Goal: Task Accomplishment & Management: Complete application form

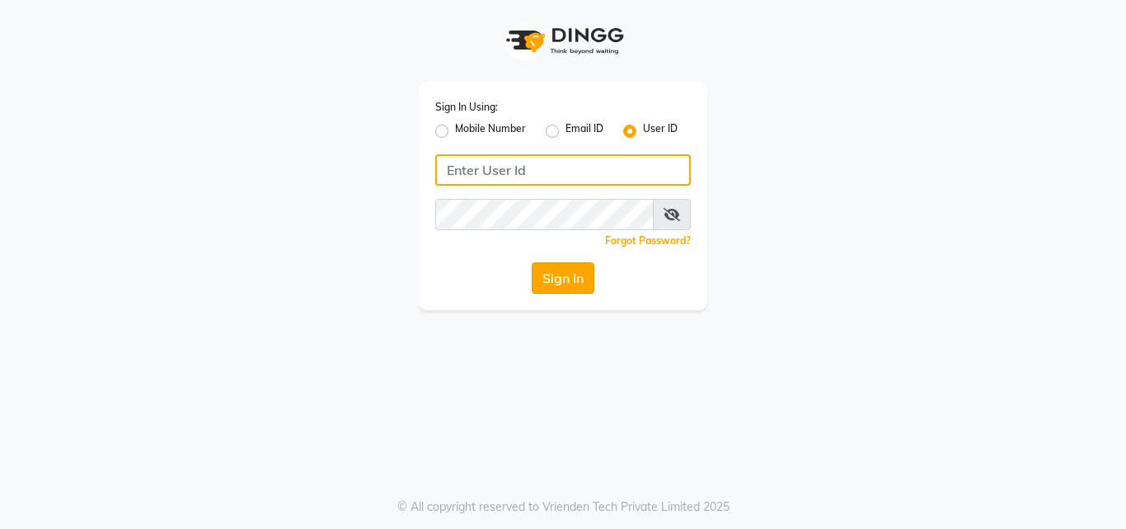
type input "[EMAIL_ADDRESS][DOMAIN_NAME]"
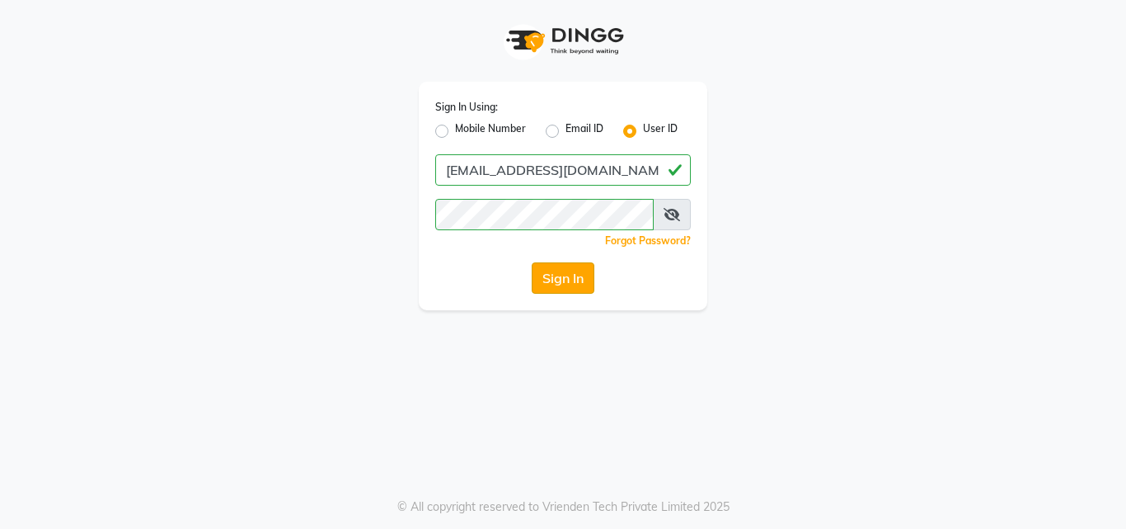
click at [551, 290] on button "Sign In" at bounding box center [563, 277] width 63 height 31
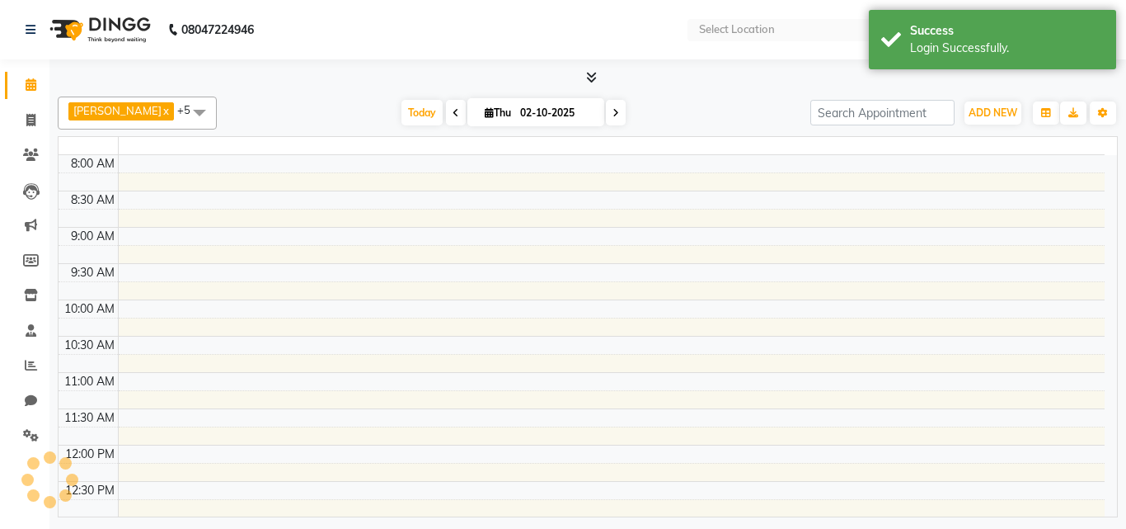
select select "en"
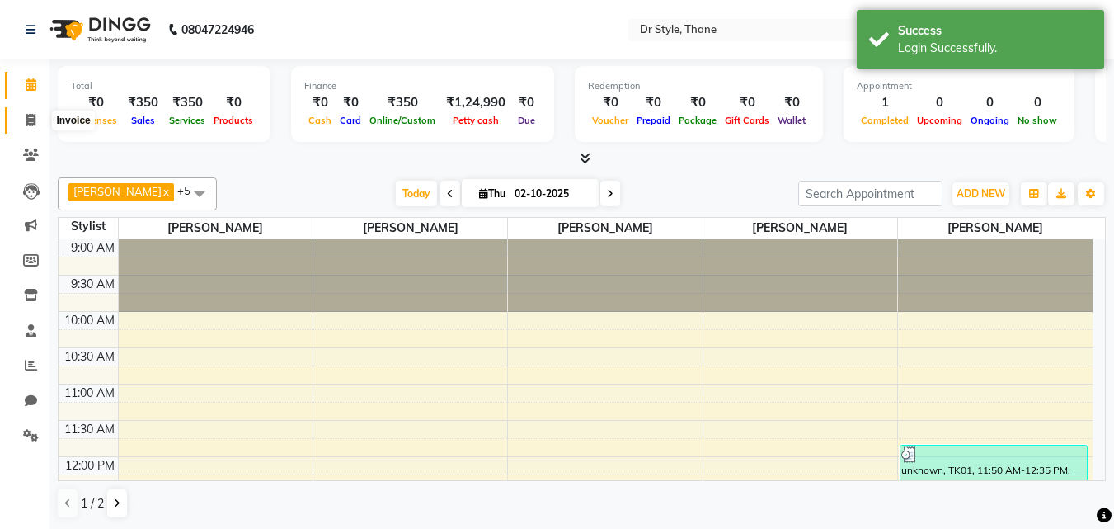
click at [34, 123] on icon at bounding box center [30, 120] width 9 height 12
select select "7832"
select select "service"
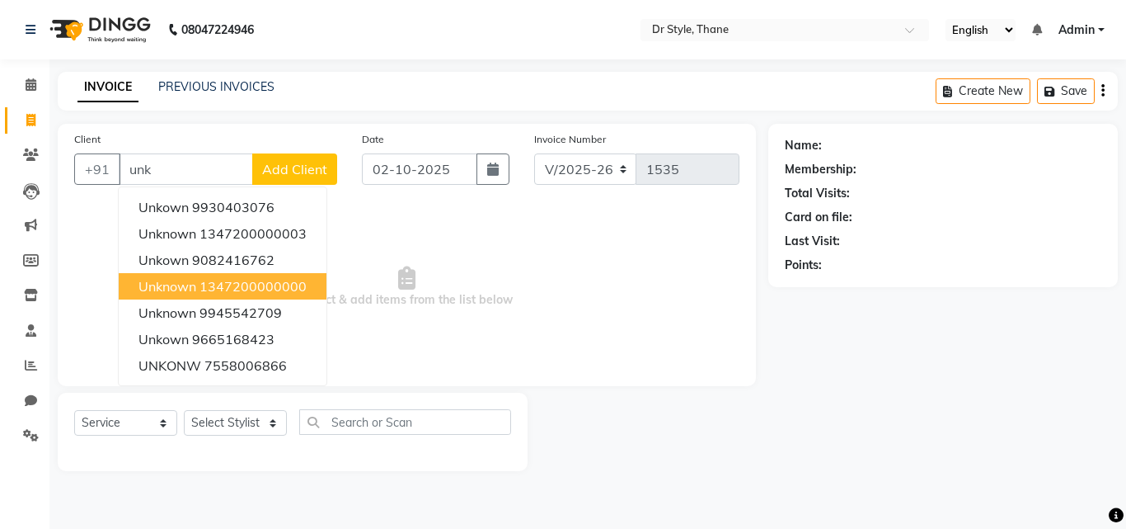
click at [256, 286] on ngb-highlight "1347200000000" at bounding box center [253, 286] width 107 height 16
type input "1347200000000"
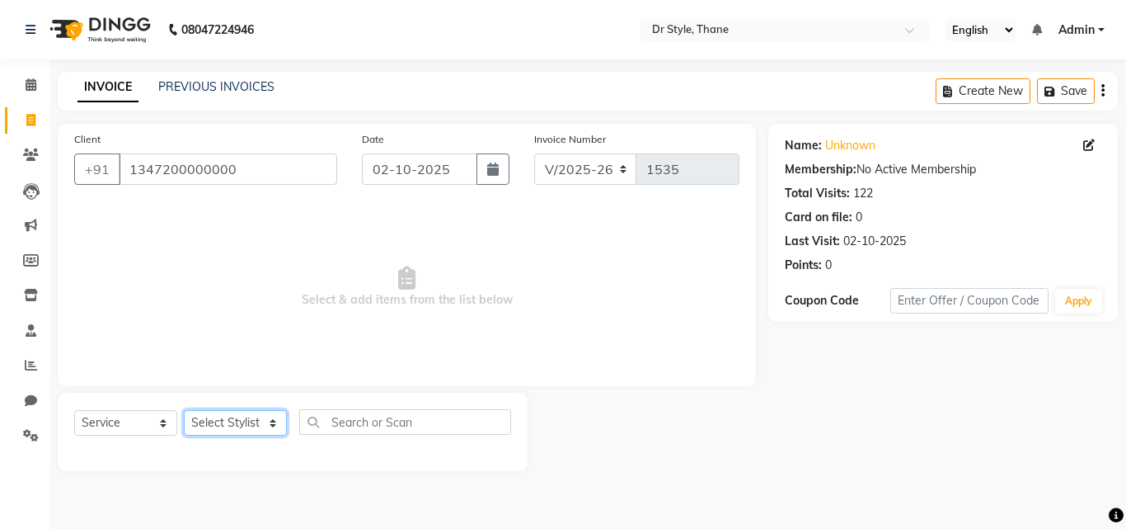
click at [223, 315] on select "Select Stylist [PERSON_NAME] [PERSON_NAME] [PERSON_NAME] [PERSON_NAME] [PERSON_…" at bounding box center [235, 423] width 103 height 26
select select "91939"
click at [184, 315] on select "Select Stylist [PERSON_NAME] [PERSON_NAME] [PERSON_NAME] [PERSON_NAME] [PERSON_…" at bounding box center [235, 423] width 103 height 26
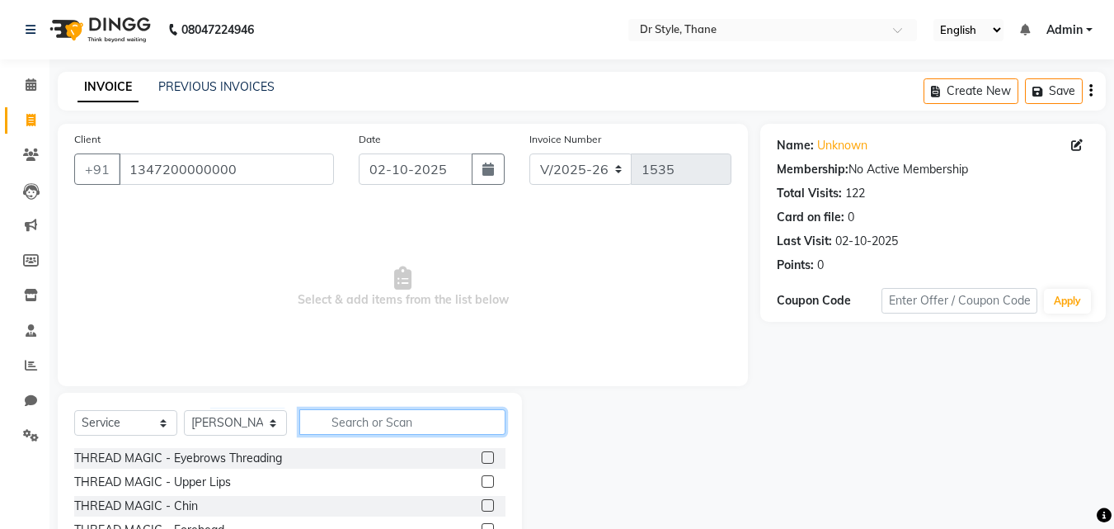
click at [379, 315] on input "text" at bounding box center [402, 422] width 206 height 26
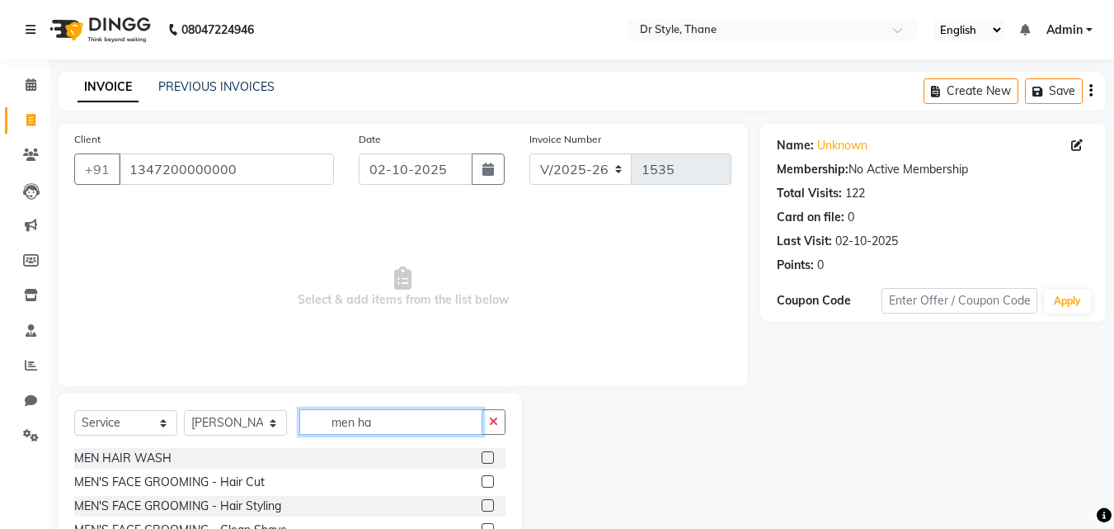
type input "men ha"
click at [489, 315] on label at bounding box center [488, 481] width 12 height 12
click at [489, 315] on input "checkbox" at bounding box center [487, 482] width 11 height 11
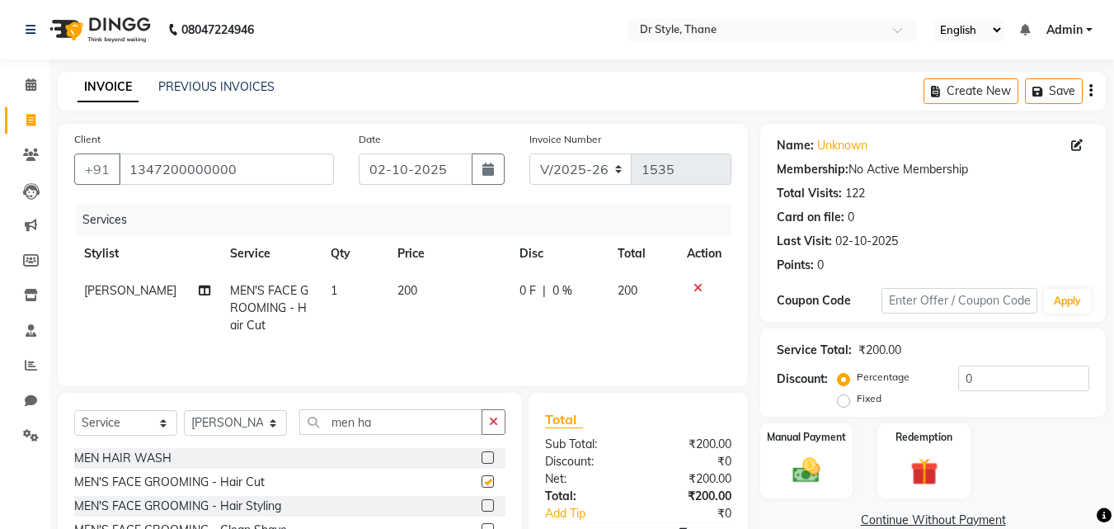
checkbox input "false"
click at [393, 315] on input "men ha" at bounding box center [390, 422] width 183 height 26
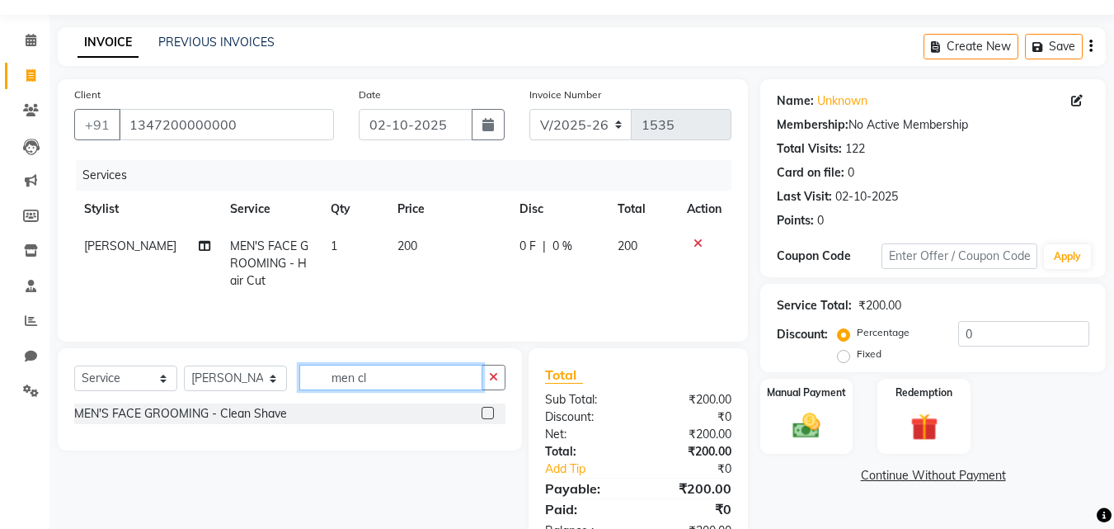
scroll to position [82, 0]
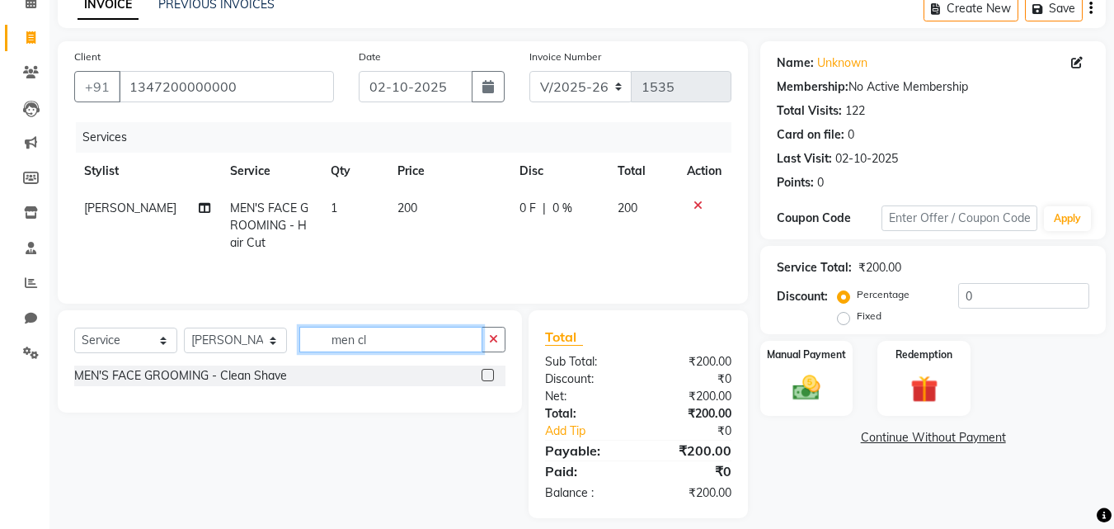
type input "men cl"
click at [486, 315] on div at bounding box center [494, 375] width 24 height 21
click at [488, 315] on label at bounding box center [488, 375] width 12 height 12
click at [488, 315] on input "checkbox" at bounding box center [487, 375] width 11 height 11
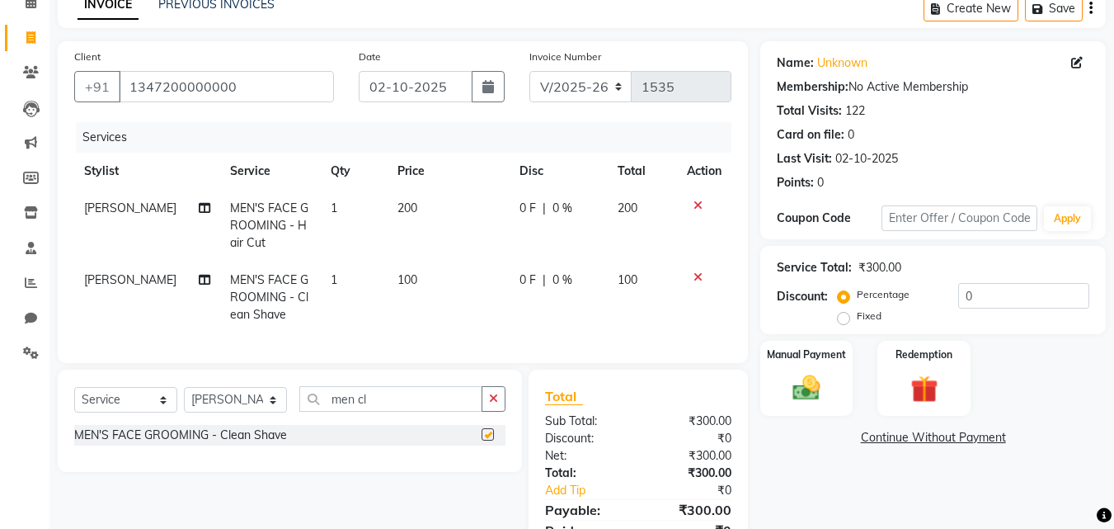
checkbox input "false"
click at [829, 315] on img at bounding box center [806, 387] width 46 height 33
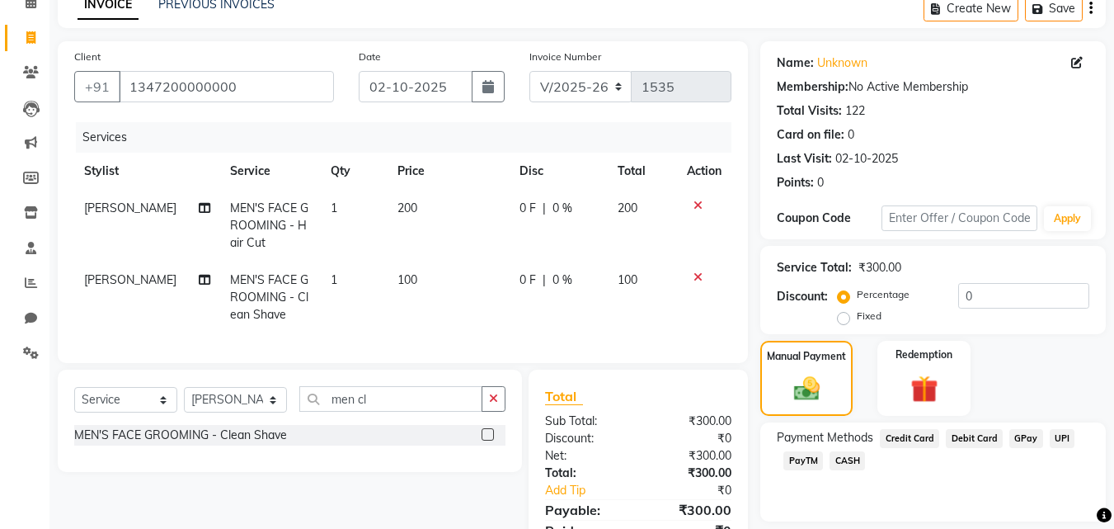
click at [1028, 315] on span "GPay" at bounding box center [1026, 438] width 34 height 19
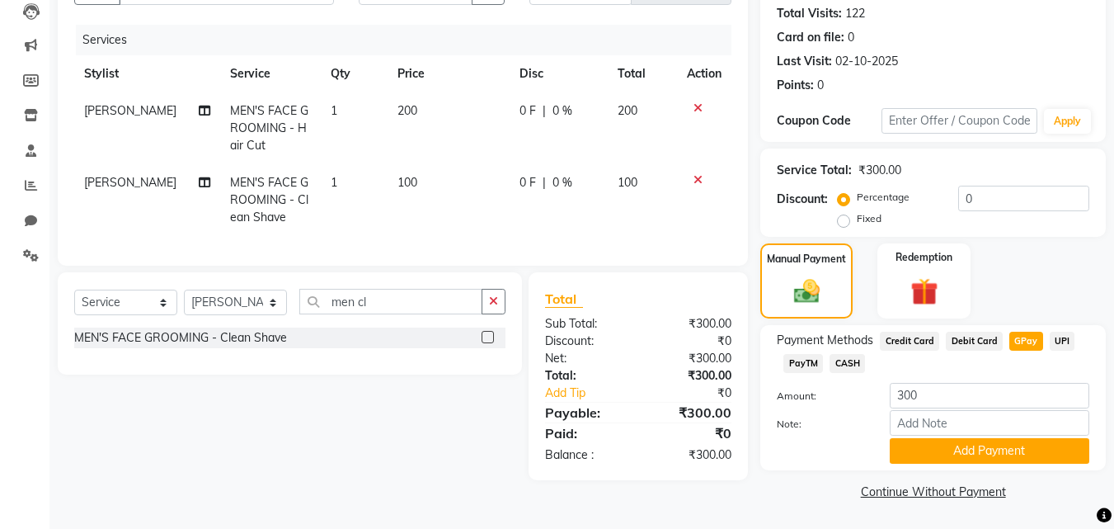
click at [1001, 315] on button "Add Payment" at bounding box center [990, 451] width 200 height 26
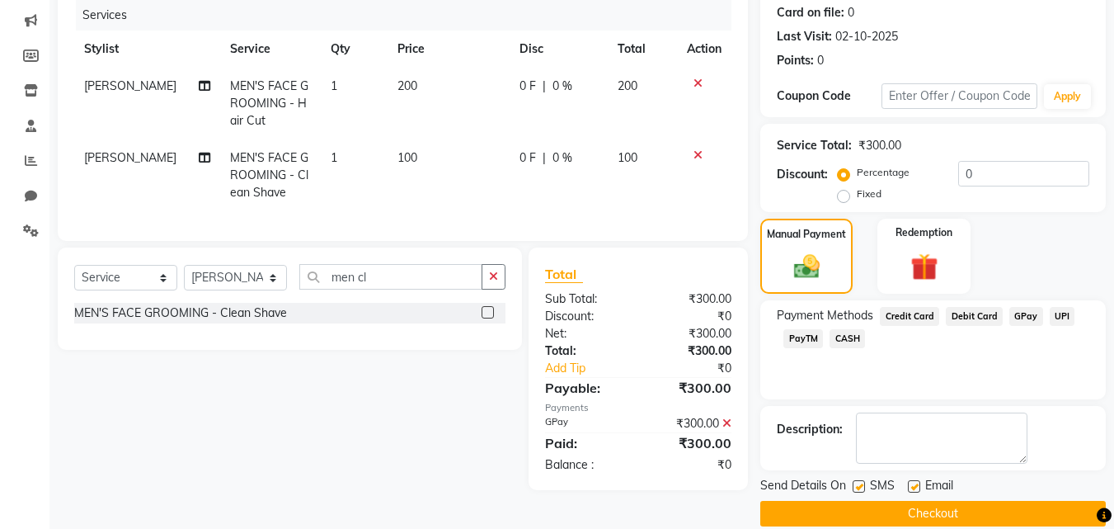
scroll to position [227, 0]
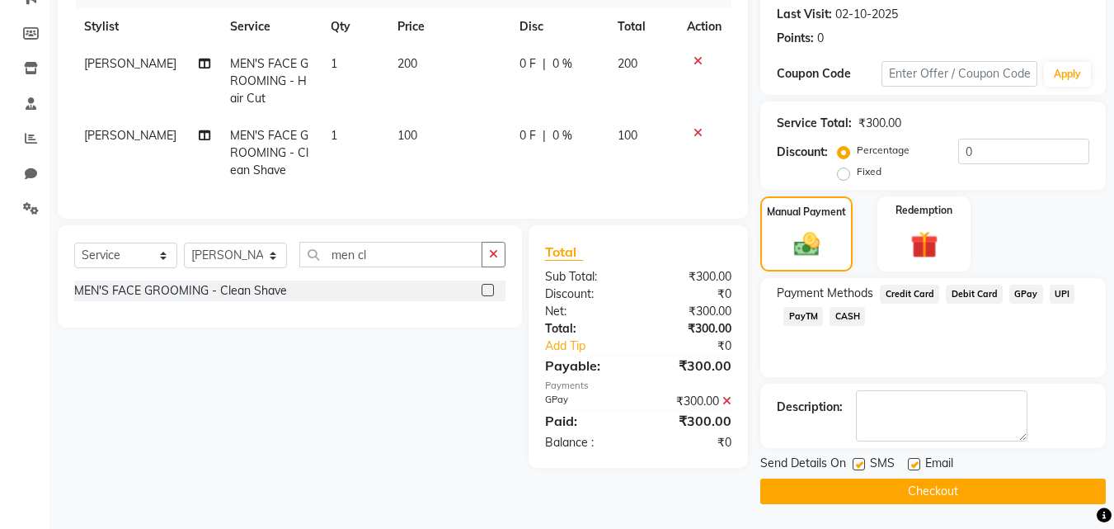
click at [958, 315] on button "Checkout" at bounding box center [933, 491] width 346 height 26
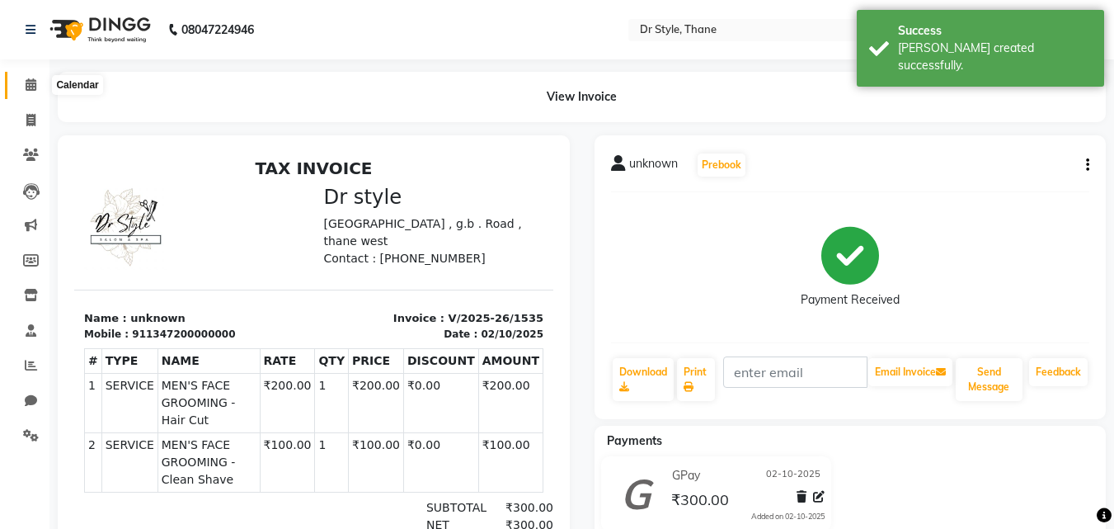
click at [20, 85] on span at bounding box center [30, 85] width 29 height 19
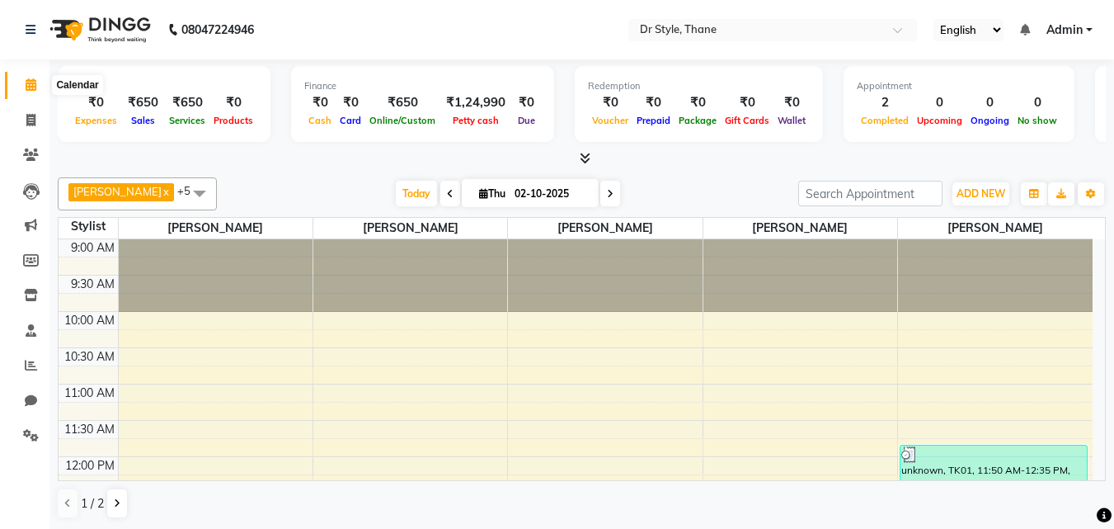
click at [33, 86] on icon at bounding box center [31, 84] width 11 height 12
click at [964, 194] on span "ADD NEW" at bounding box center [981, 193] width 49 height 12
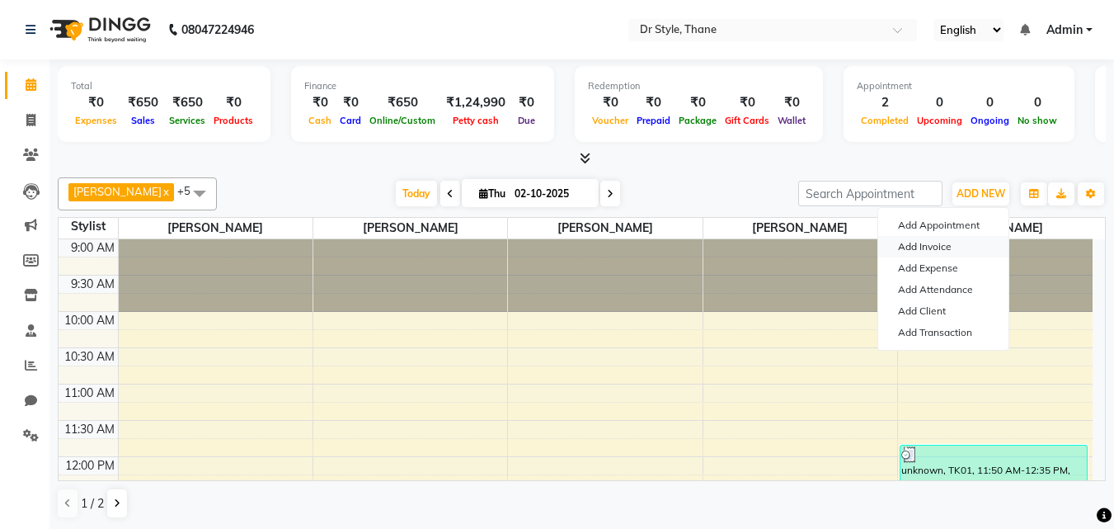
click at [911, 250] on link "Add Invoice" at bounding box center [943, 246] width 130 height 21
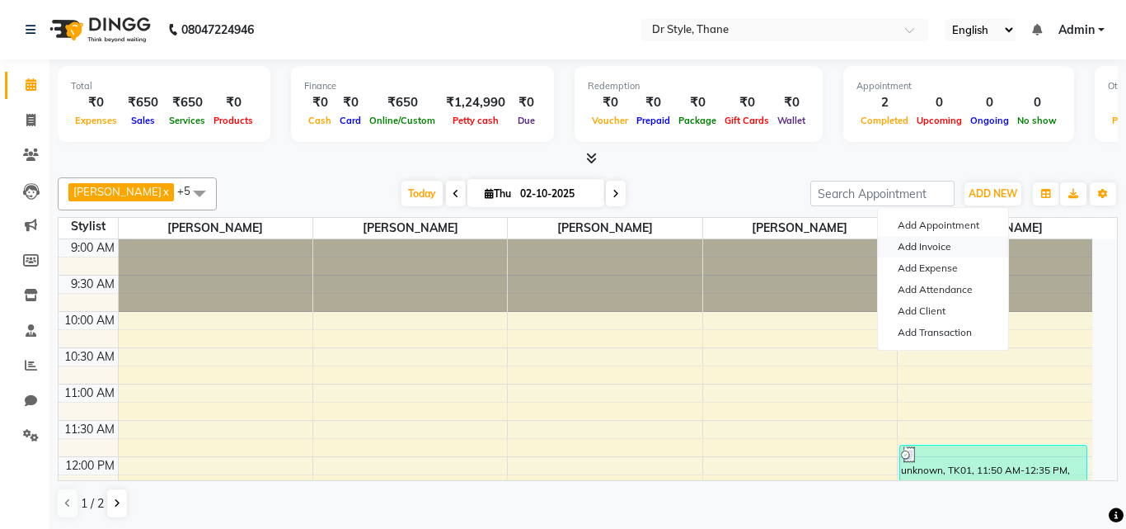
select select "7832"
select select "service"
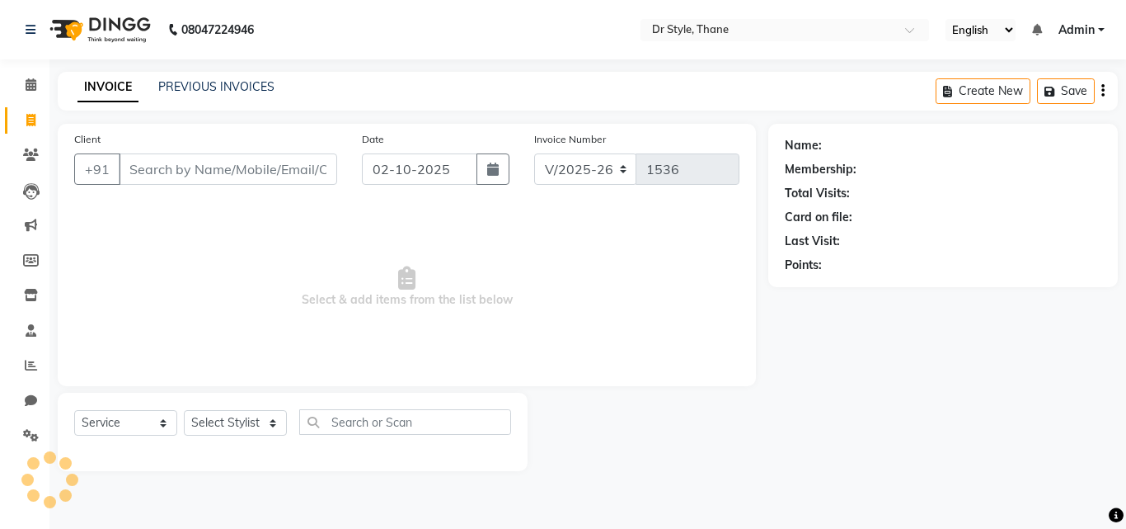
click at [205, 178] on input "Client" at bounding box center [228, 168] width 219 height 31
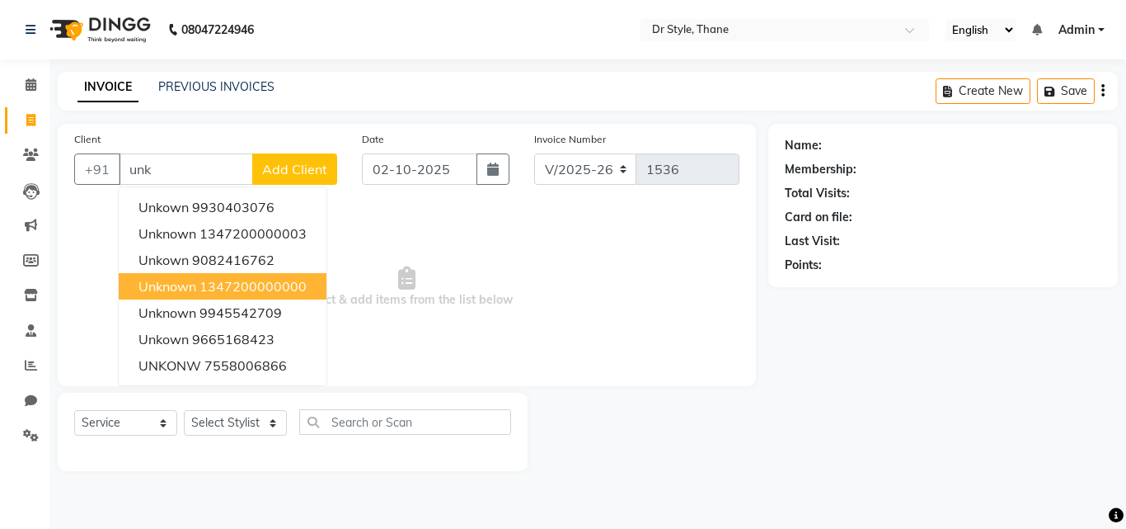
click at [204, 289] on ngb-highlight "1347200000000" at bounding box center [253, 286] width 107 height 16
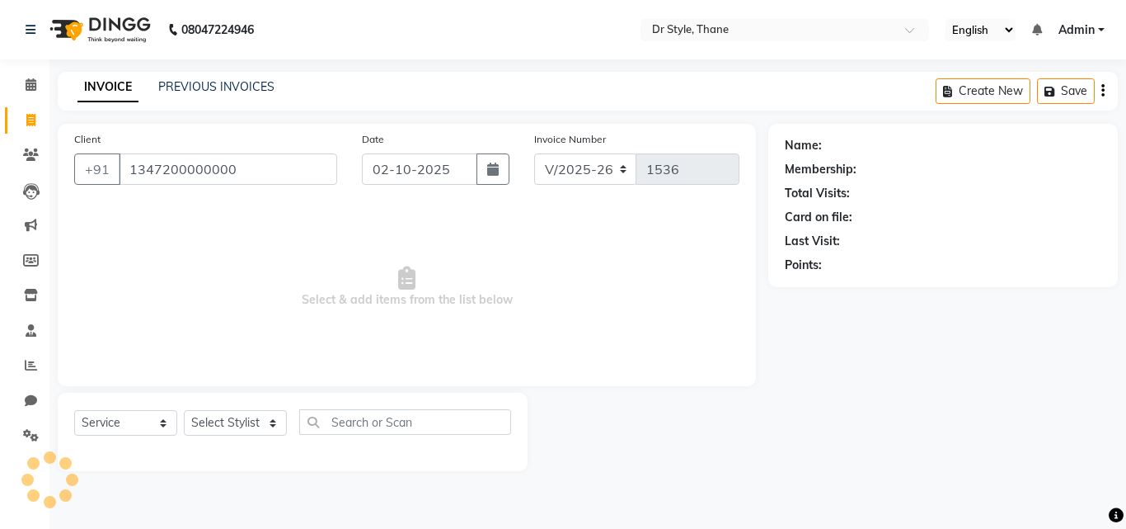
type input "1347200000000"
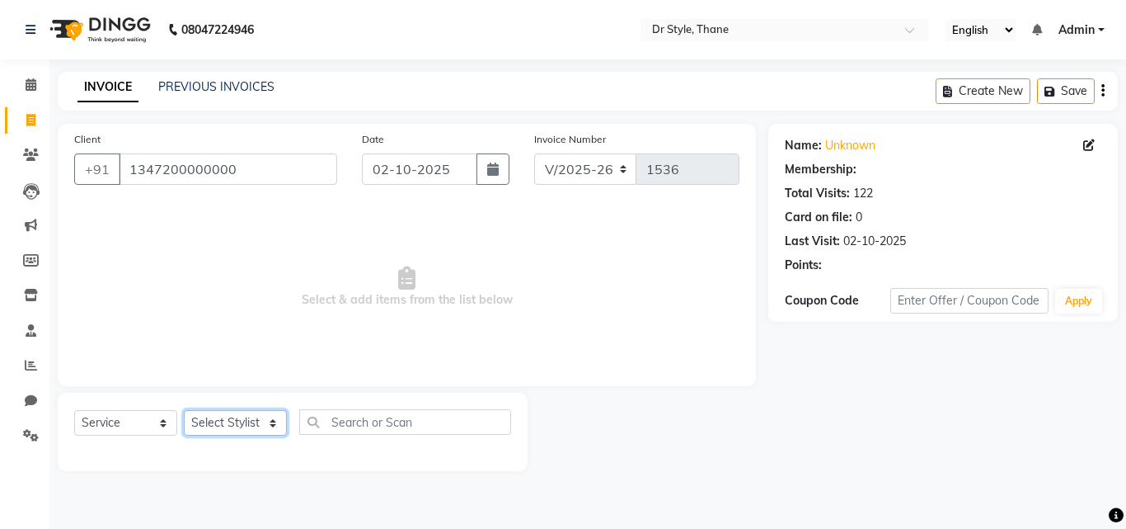
click at [231, 315] on select "Select Stylist [PERSON_NAME] [PERSON_NAME] [PERSON_NAME] [PERSON_NAME] [PERSON_…" at bounding box center [235, 423] width 103 height 26
select select "91939"
click at [184, 315] on select "Select Stylist [PERSON_NAME] [PERSON_NAME] [PERSON_NAME] [PERSON_NAME] [PERSON_…" at bounding box center [235, 423] width 103 height 26
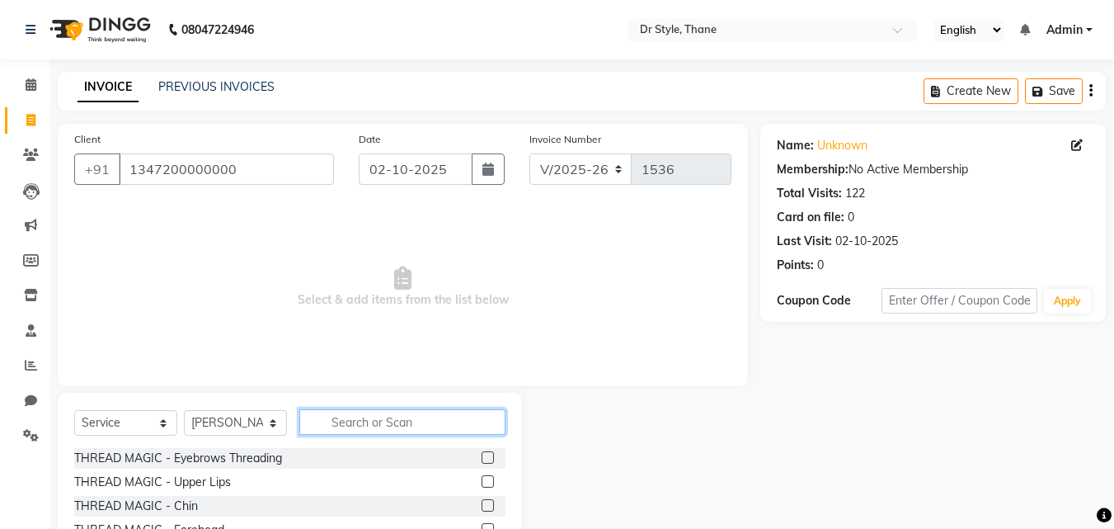
click at [346, 315] on input "text" at bounding box center [402, 422] width 206 height 26
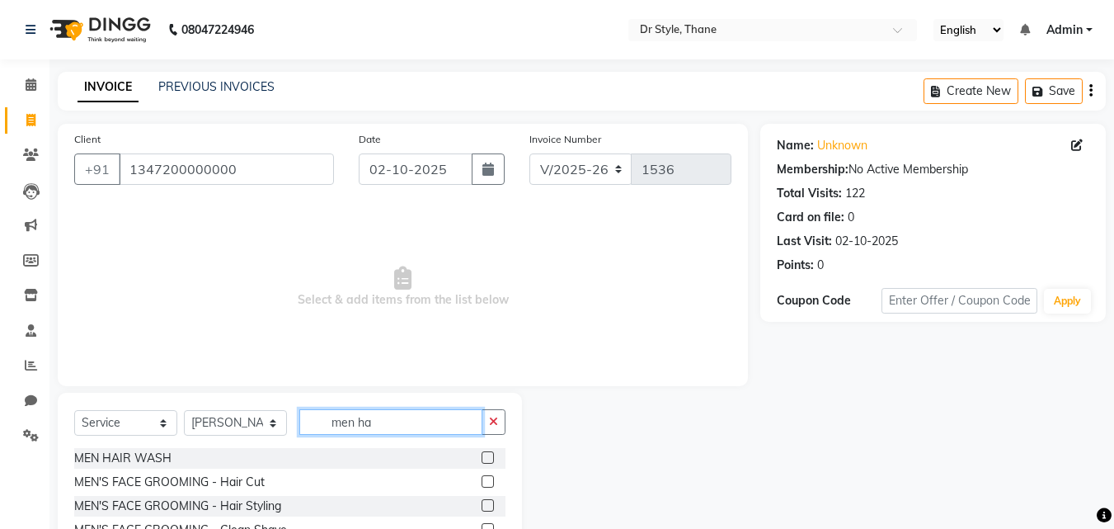
type input "men ha"
click at [488, 315] on label at bounding box center [488, 481] width 12 height 12
click at [488, 315] on input "checkbox" at bounding box center [487, 482] width 11 height 11
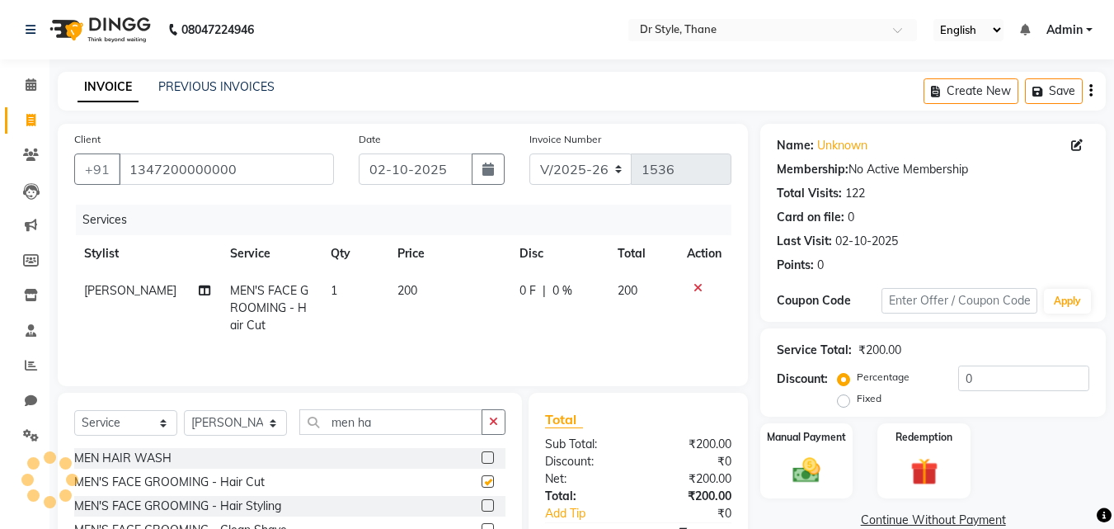
checkbox input "false"
click at [824, 315] on img at bounding box center [806, 470] width 46 height 33
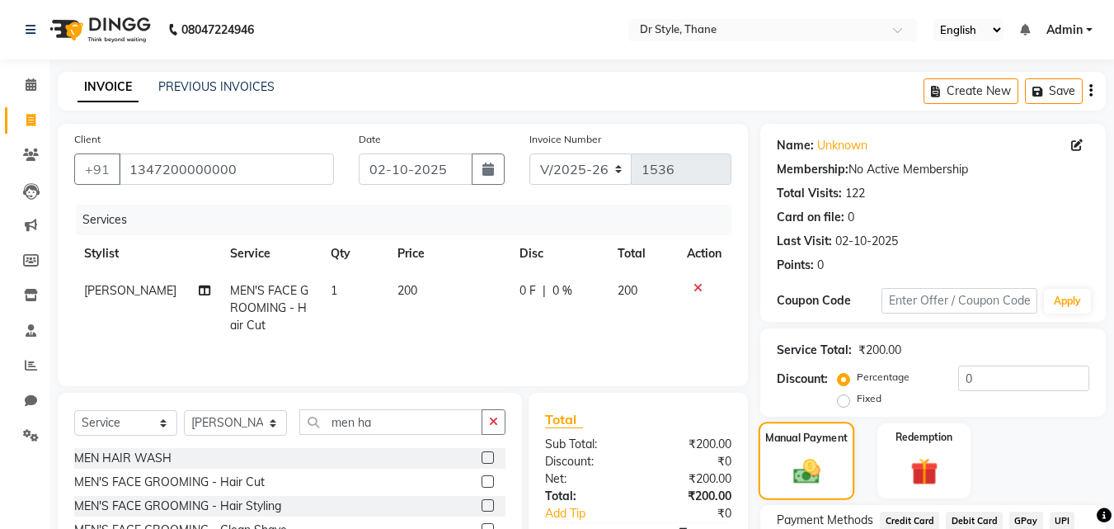
scroll to position [134, 0]
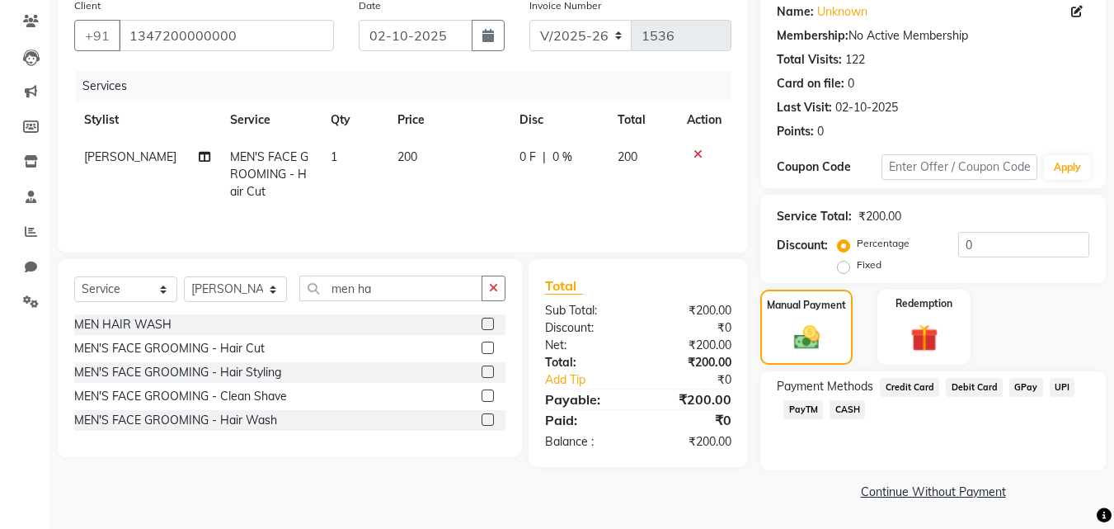
click at [1014, 315] on span "GPay" at bounding box center [1026, 387] width 34 height 19
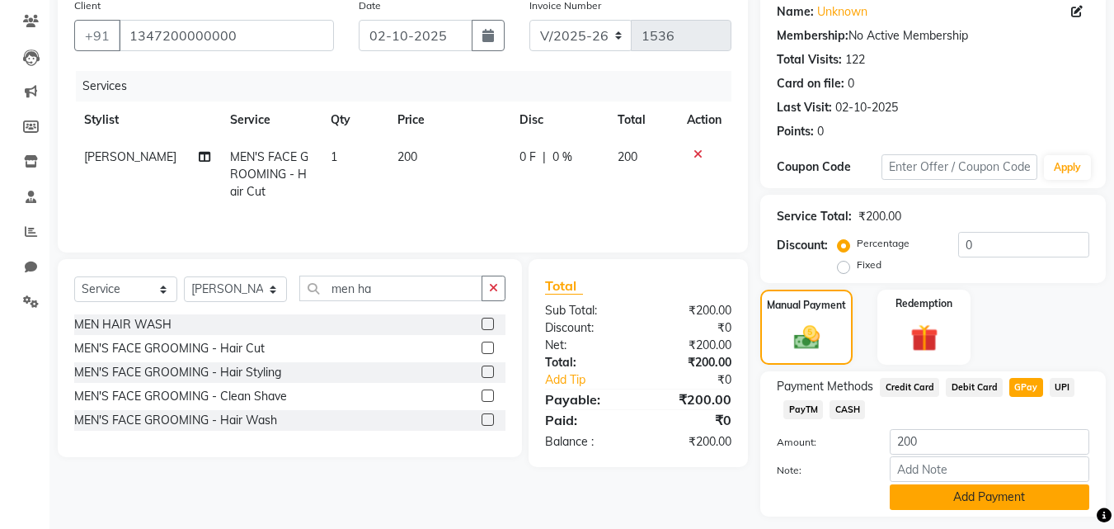
click at [970, 315] on button "Add Payment" at bounding box center [990, 497] width 200 height 26
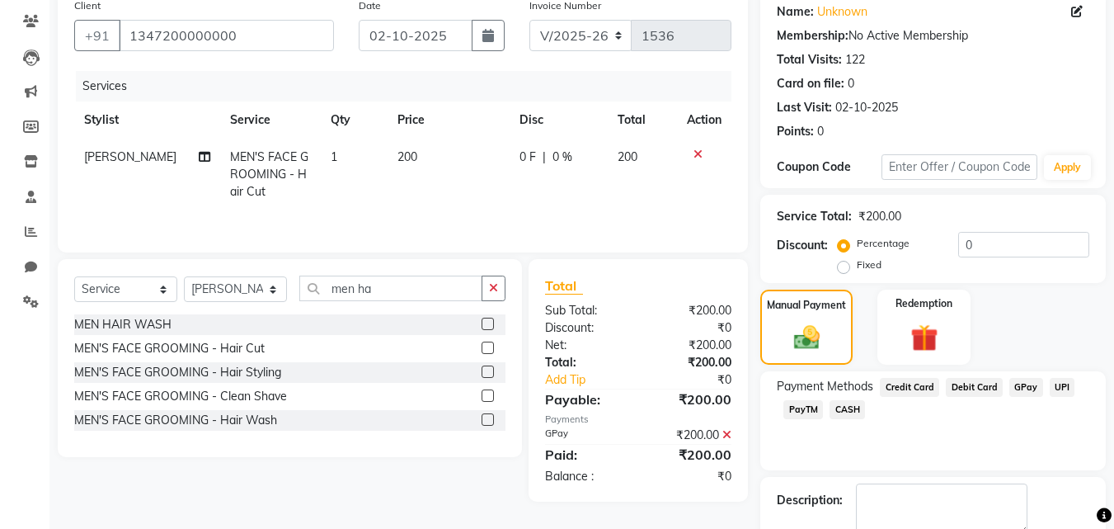
scroll to position [227, 0]
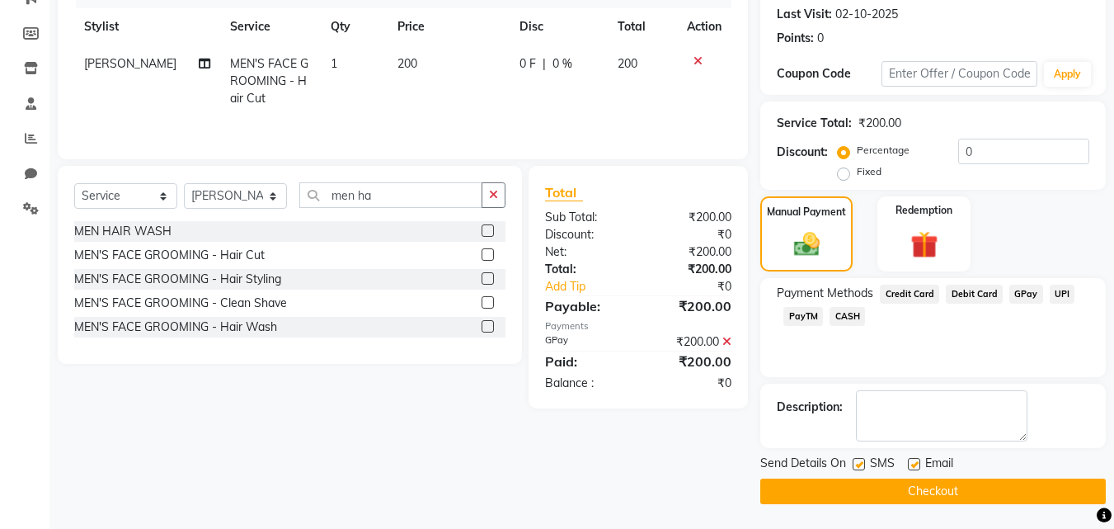
click at [945, 315] on button "Checkout" at bounding box center [933, 491] width 346 height 26
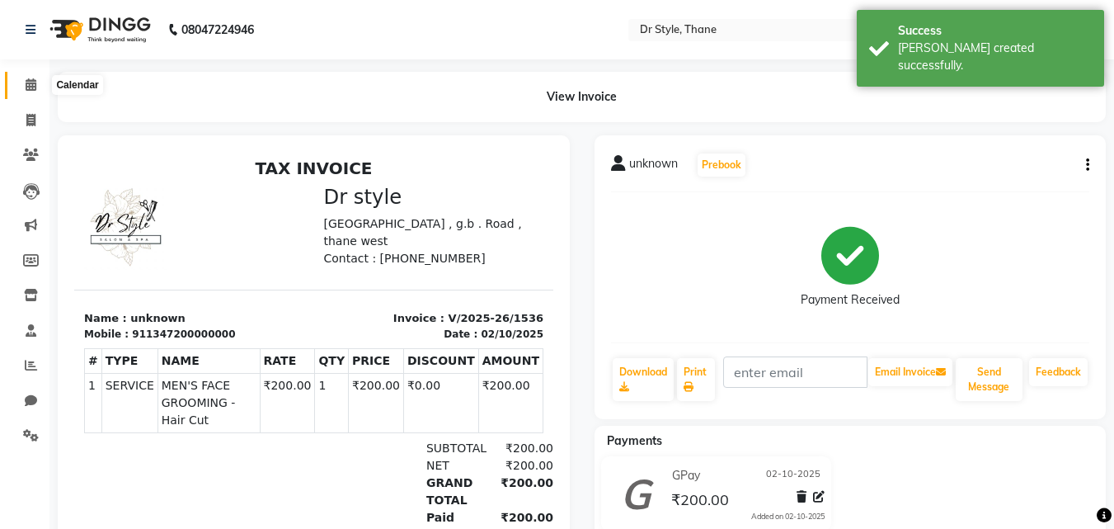
click at [25, 78] on span at bounding box center [30, 85] width 29 height 19
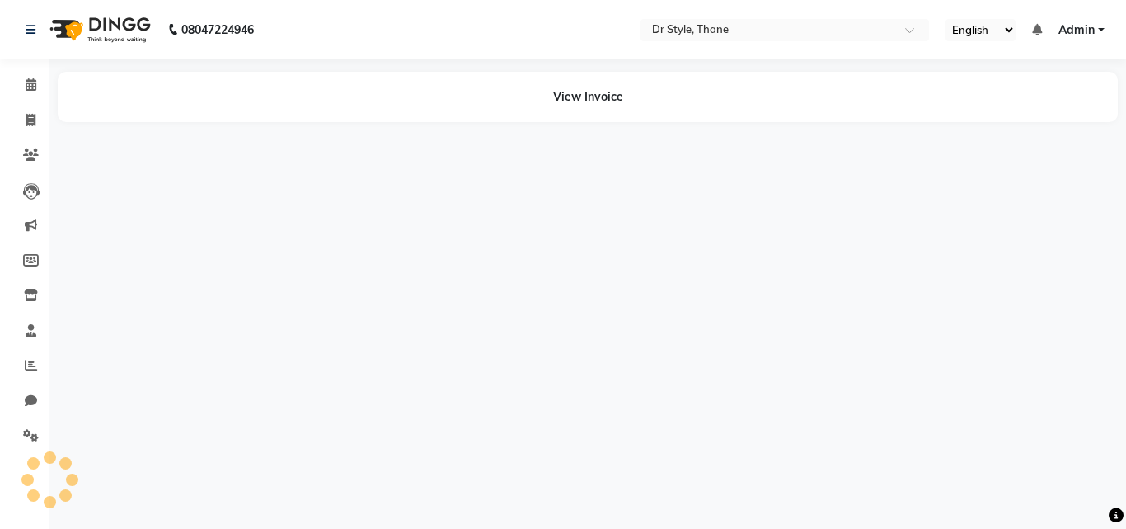
click at [806, 169] on div "08047224946 Select Location × Dr Style, Thane English ENGLISH Español العربية म…" at bounding box center [563, 264] width 1126 height 529
click at [806, 315] on div "08047224946 Select Location × Dr Style, Thane English ENGLISH Español العربية म…" at bounding box center [563, 264] width 1126 height 529
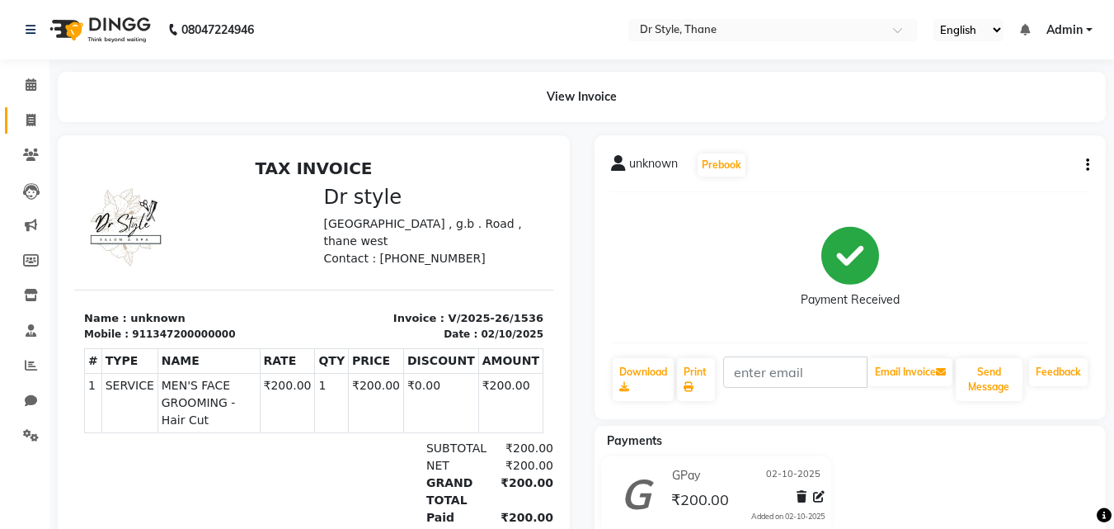
click at [29, 130] on link "Invoice" at bounding box center [25, 120] width 40 height 27
select select "service"
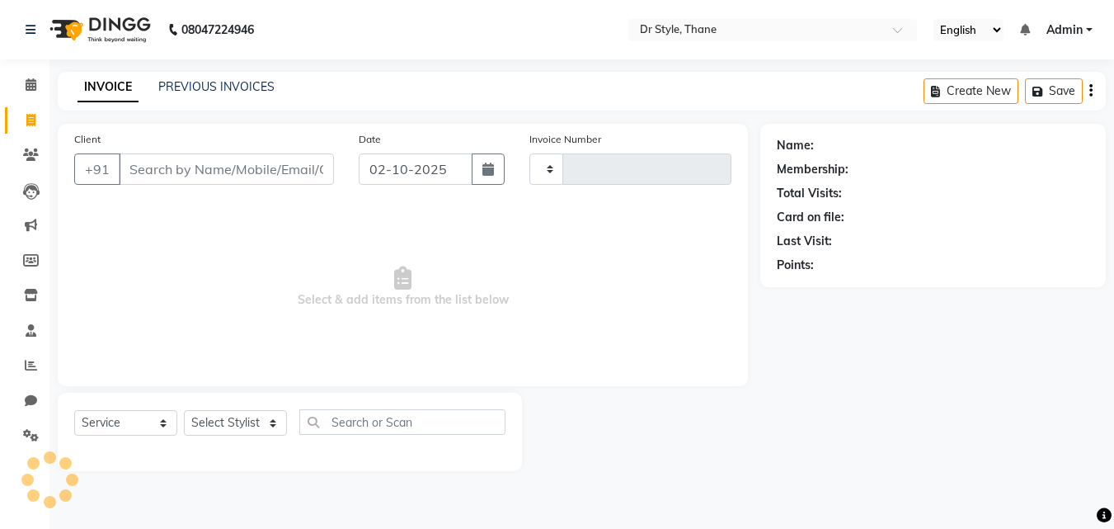
type input "1537"
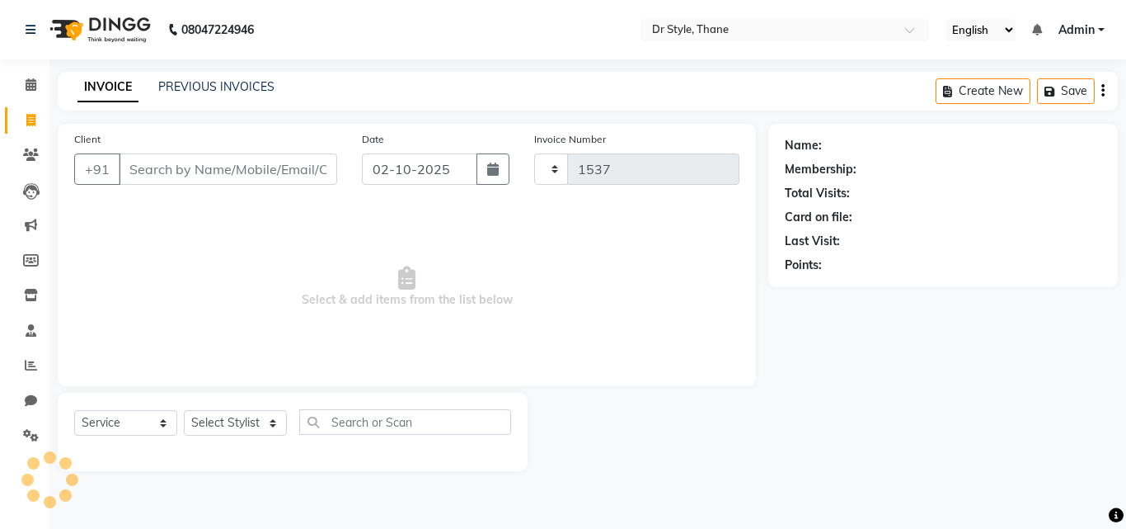
select select "7832"
click at [212, 174] on input "Client" at bounding box center [228, 168] width 219 height 31
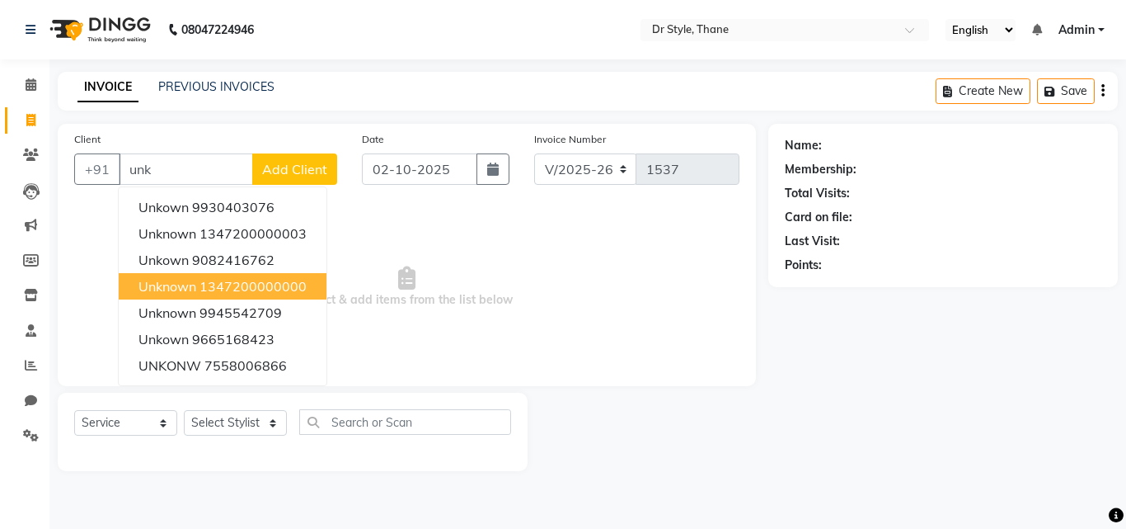
click at [244, 280] on ngb-highlight "1347200000000" at bounding box center [253, 286] width 107 height 16
type input "1347200000000"
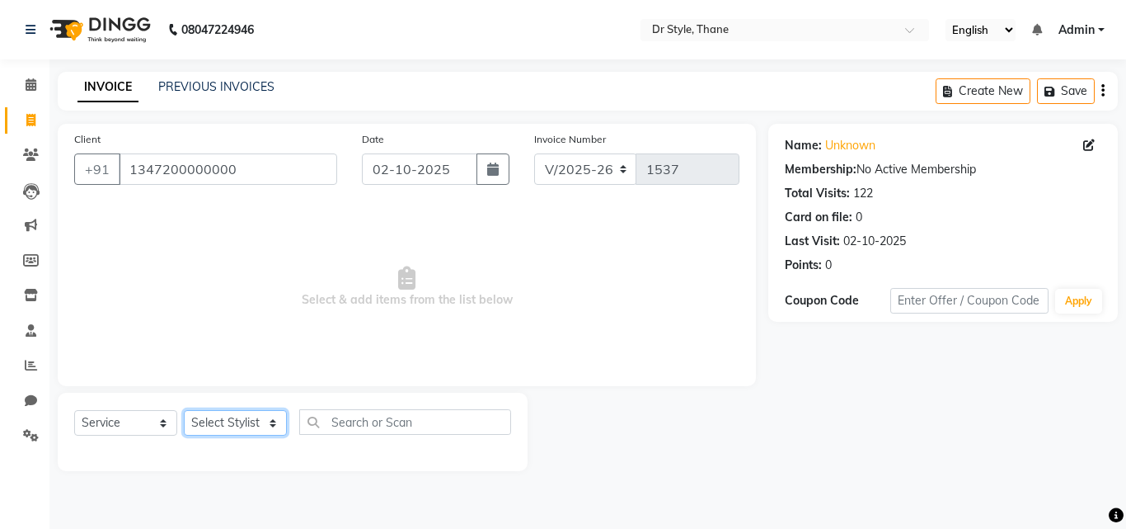
click at [209, 315] on select "Select Stylist" at bounding box center [235, 423] width 103 height 26
click at [27, 82] on icon at bounding box center [31, 84] width 11 height 12
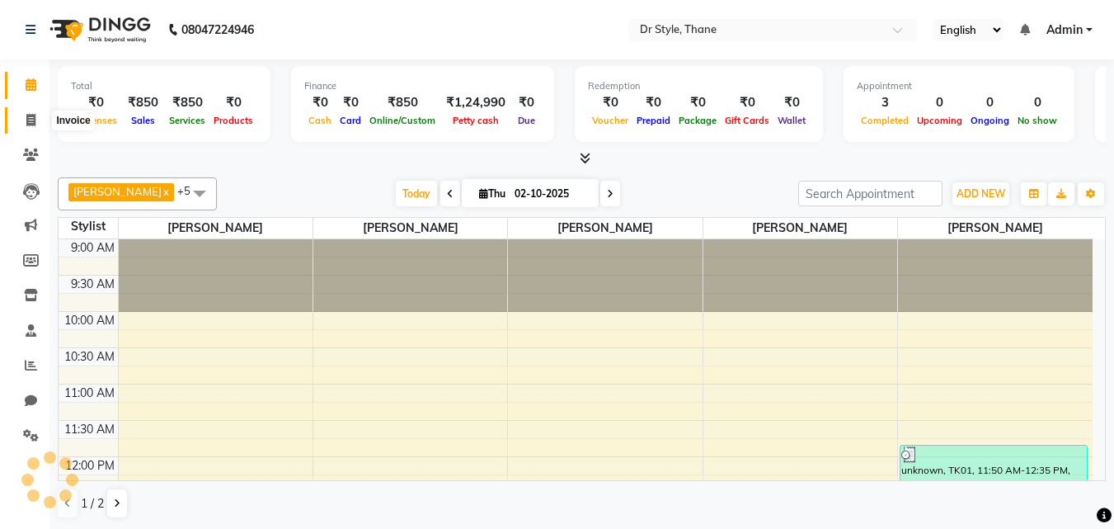
click at [32, 120] on icon at bounding box center [30, 120] width 9 height 12
select select "service"
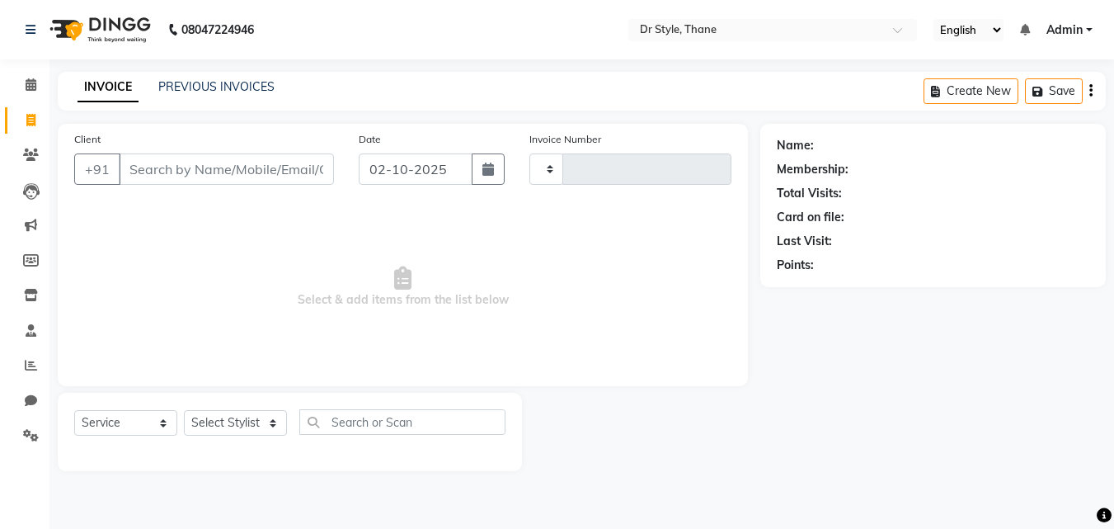
type input "1537"
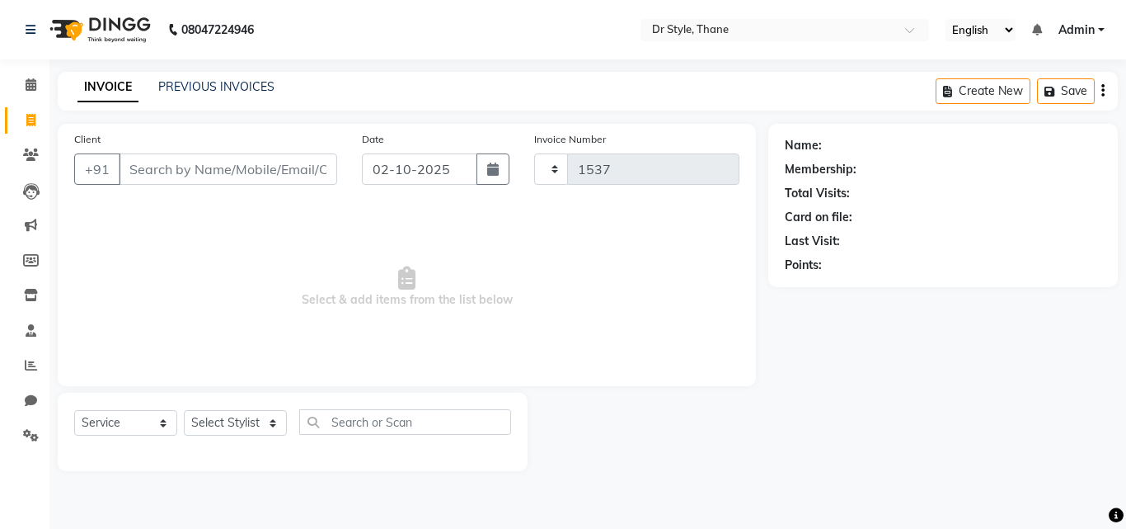
select select "7832"
click at [179, 169] on input "Client" at bounding box center [228, 168] width 219 height 31
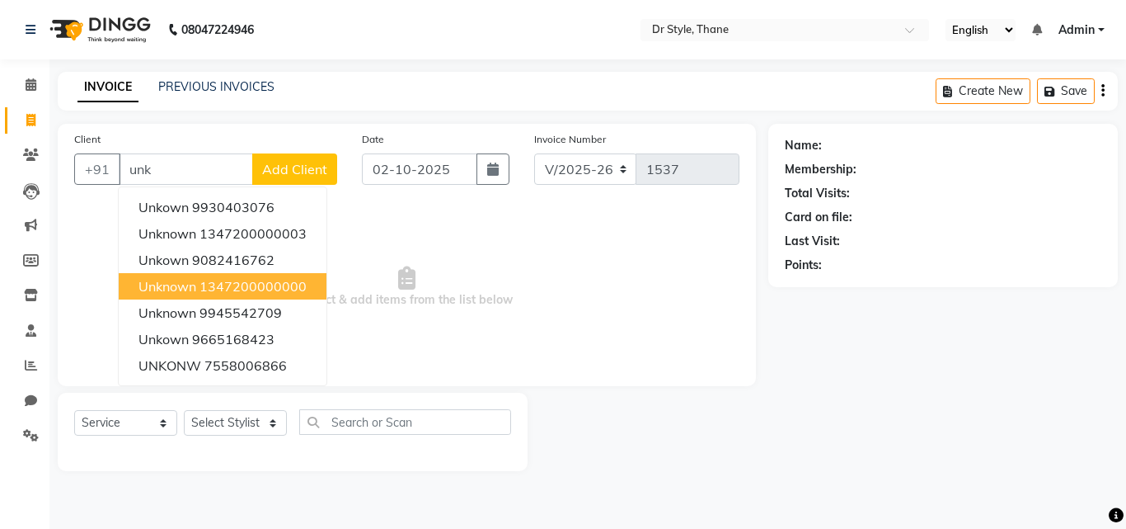
click at [243, 284] on ngb-highlight "1347200000000" at bounding box center [253, 286] width 107 height 16
type input "1347200000000"
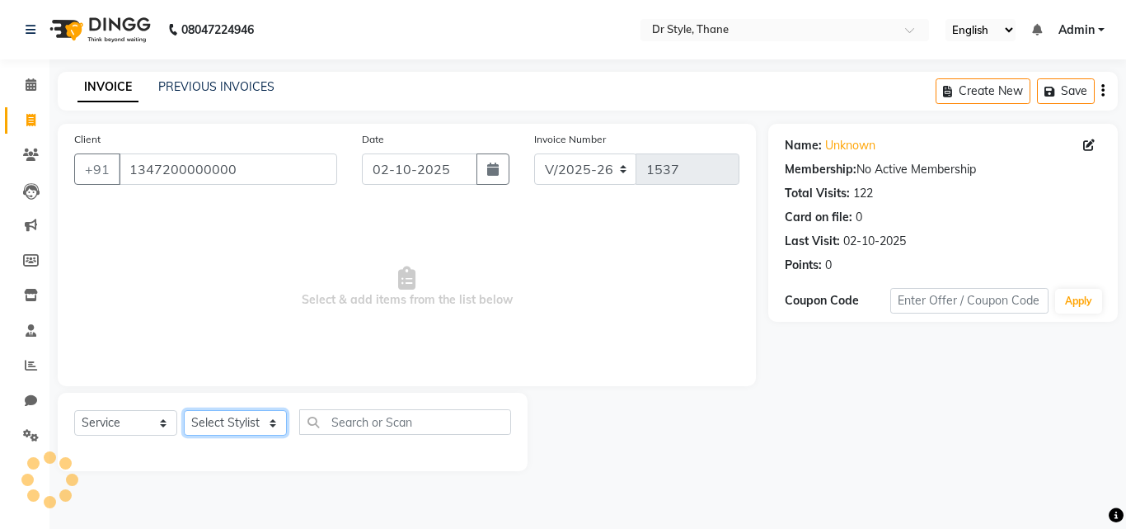
click at [246, 315] on select "Select Stylist [PERSON_NAME] [PERSON_NAME] [PERSON_NAME] [PERSON_NAME] [PERSON_…" at bounding box center [235, 423] width 103 height 26
select select "81004"
click at [184, 315] on select "Select Stylist [PERSON_NAME] [PERSON_NAME] [PERSON_NAME] [PERSON_NAME] [PERSON_…" at bounding box center [235, 423] width 103 height 26
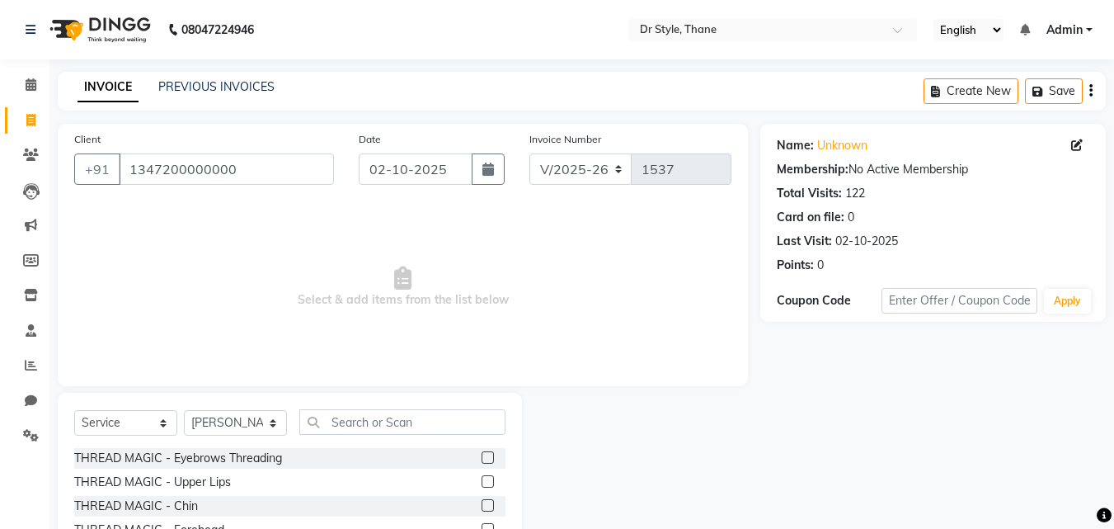
click at [482, 315] on label at bounding box center [488, 481] width 12 height 12
click at [482, 315] on input "checkbox" at bounding box center [487, 482] width 11 height 11
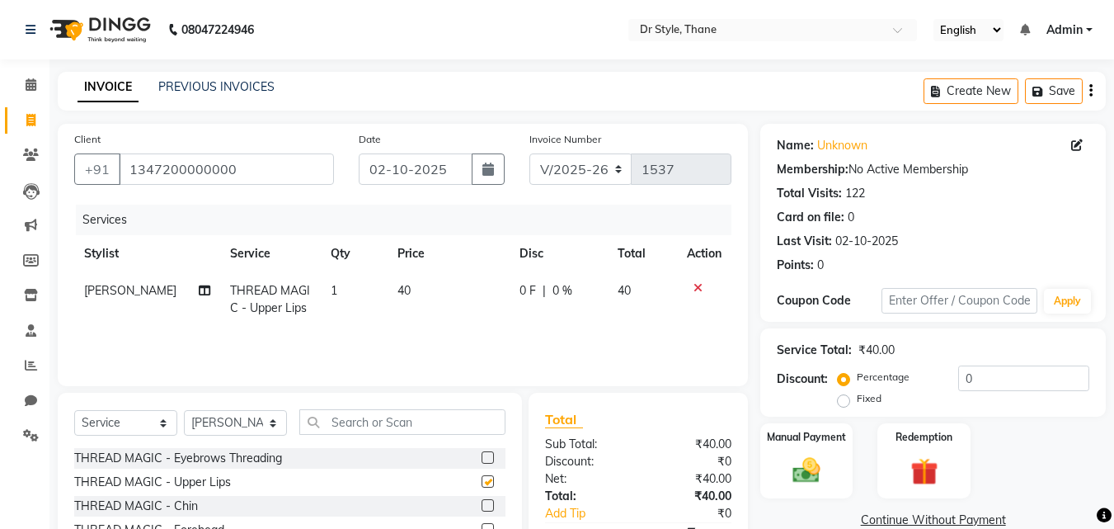
checkbox input "false"
click at [249, 315] on select "Select Stylist [PERSON_NAME] [PERSON_NAME] [PERSON_NAME] [PERSON_NAME] [PERSON_…" at bounding box center [235, 423] width 103 height 26
select select "80995"
click at [184, 315] on select "Select Stylist [PERSON_NAME] [PERSON_NAME] [PERSON_NAME] [PERSON_NAME] [PERSON_…" at bounding box center [235, 423] width 103 height 26
click at [388, 315] on input "text" at bounding box center [402, 422] width 206 height 26
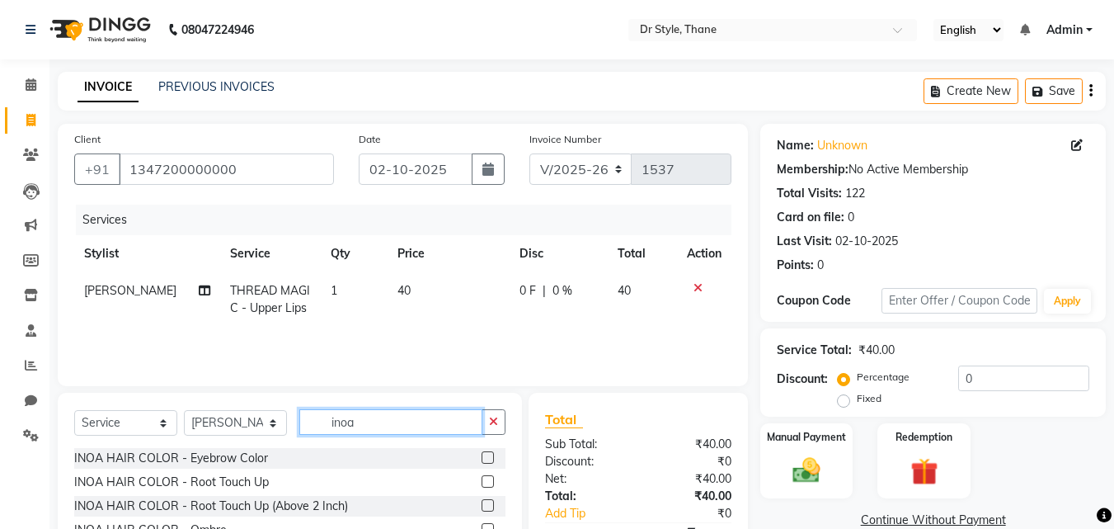
type input "inoa"
click at [482, 315] on label at bounding box center [488, 481] width 12 height 12
click at [482, 315] on input "checkbox" at bounding box center [487, 482] width 11 height 11
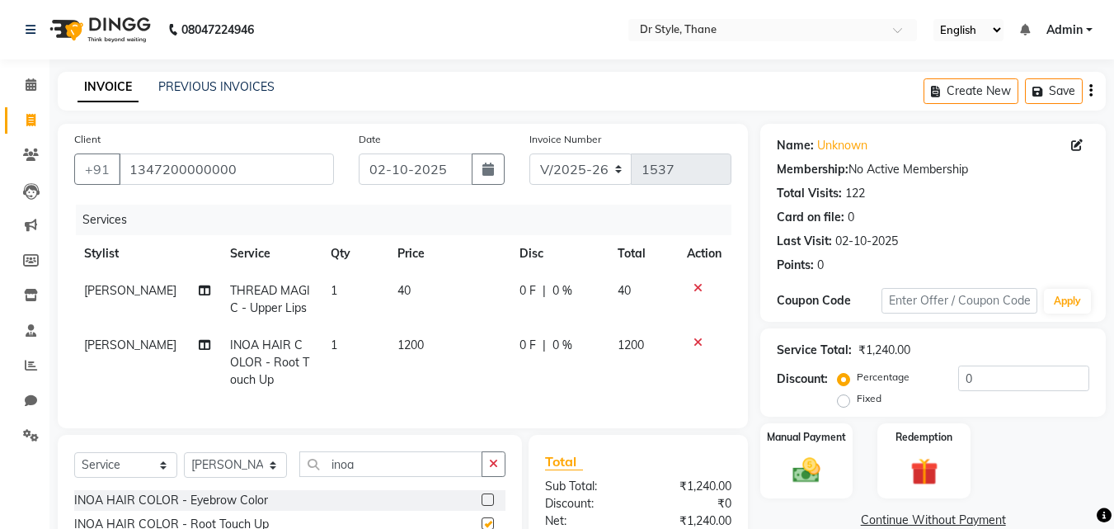
checkbox input "false"
click at [792, 315] on img at bounding box center [806, 470] width 46 height 33
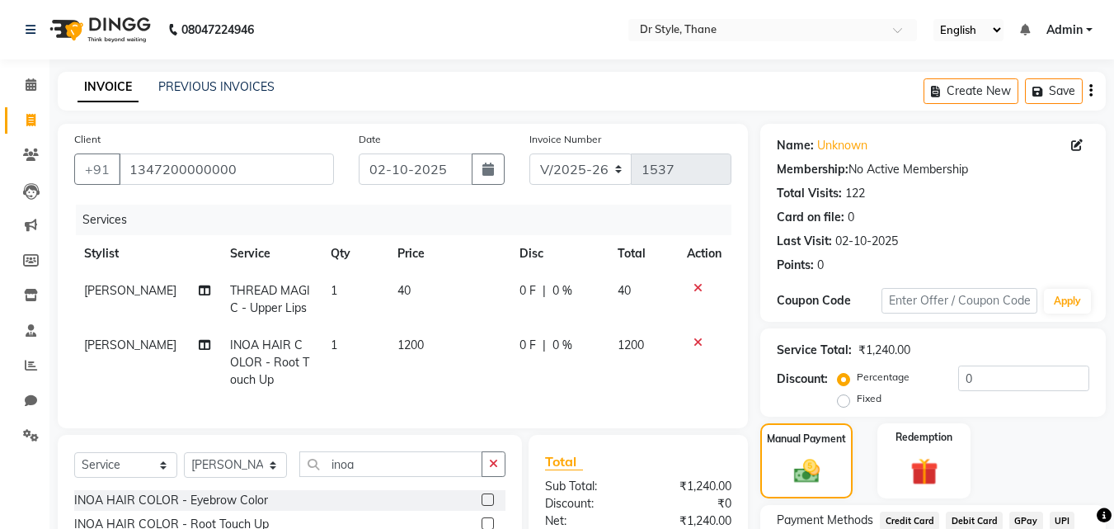
scroll to position [165, 0]
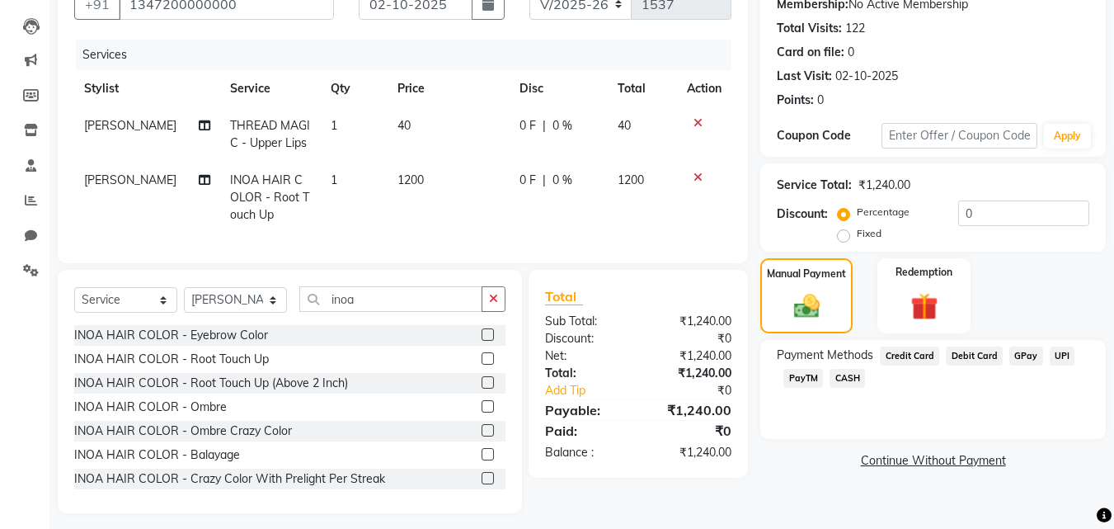
click at [910, 315] on span "Credit Card" at bounding box center [909, 355] width 59 height 19
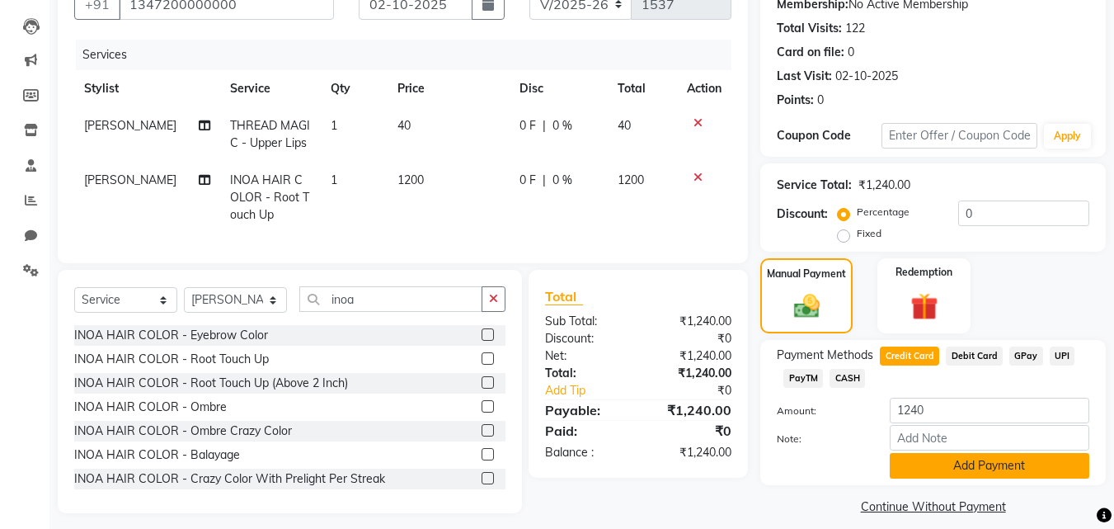
click at [927, 315] on button "Add Payment" at bounding box center [990, 466] width 200 height 26
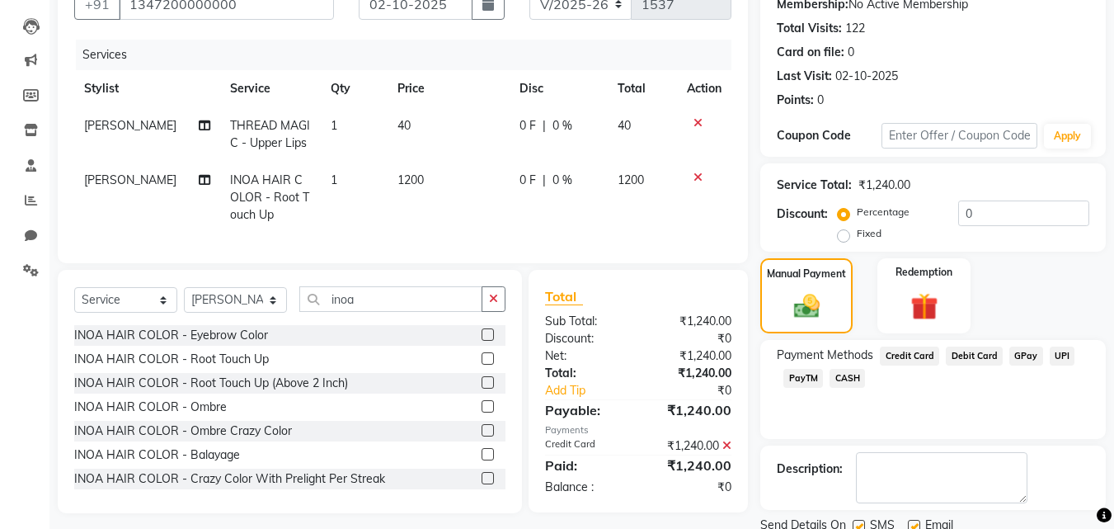
scroll to position [227, 0]
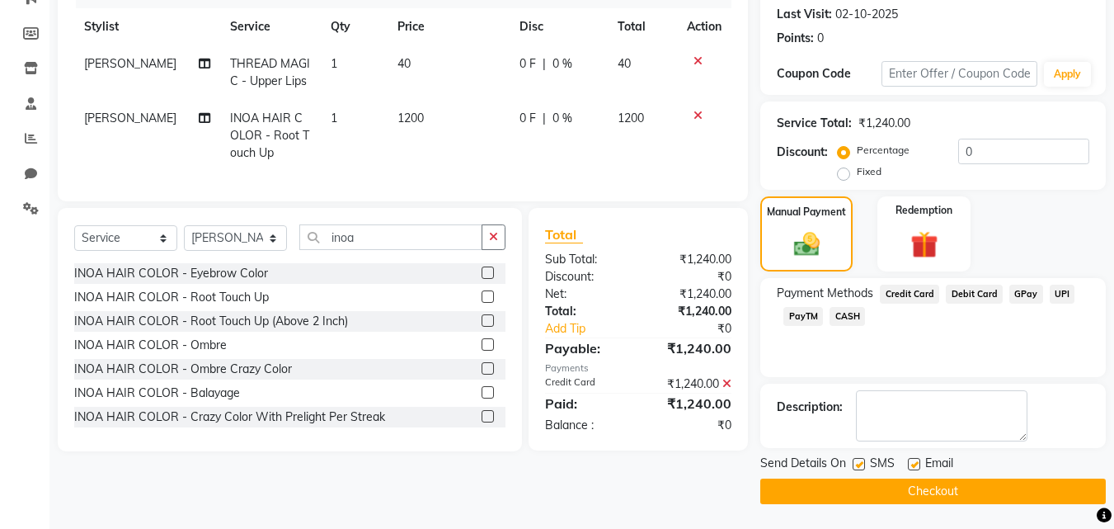
click at [909, 315] on button "Checkout" at bounding box center [933, 491] width 346 height 26
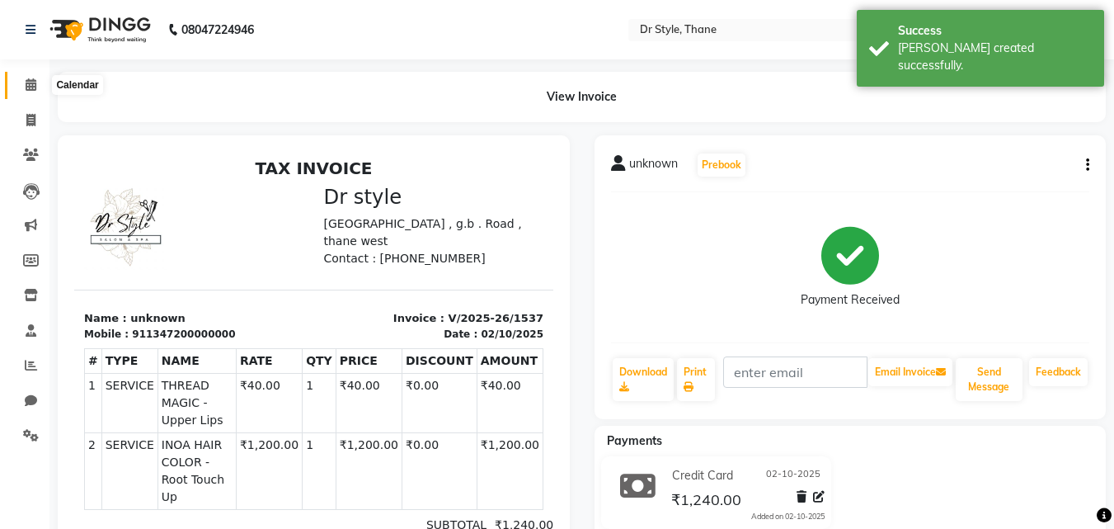
click at [26, 82] on icon at bounding box center [31, 84] width 11 height 12
